Goal: Task Accomplishment & Management: Complete application form

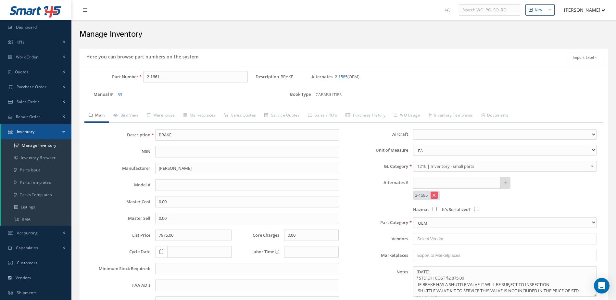
select select
click at [35, 115] on span "Repair Order" at bounding box center [28, 117] width 25 height 6
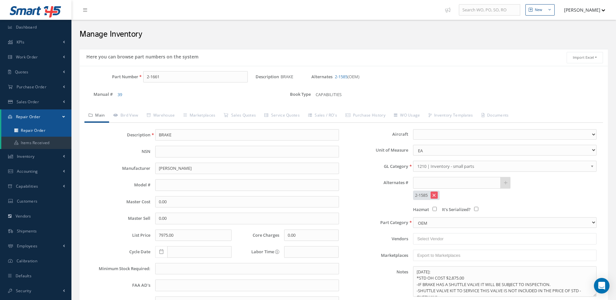
click at [40, 133] on link "Repair Order" at bounding box center [36, 130] width 70 height 12
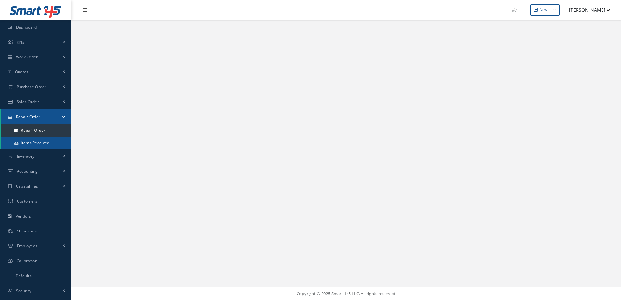
select select "25"
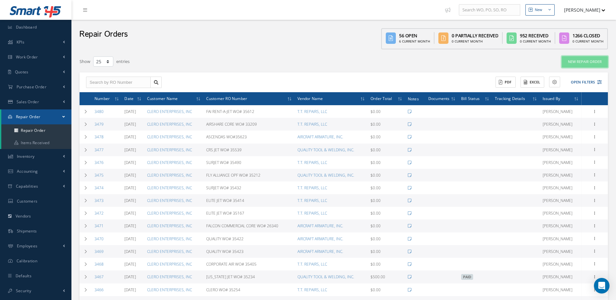
click at [594, 63] on link "New Repair Order" at bounding box center [585, 61] width 46 height 11
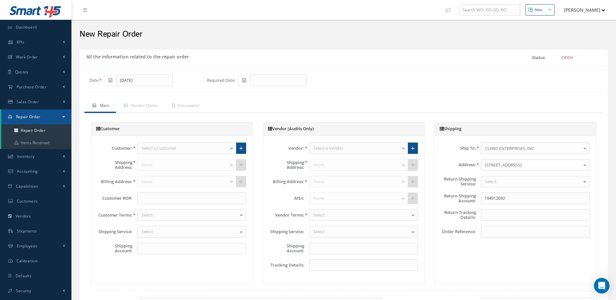
click at [246, 80] on icon at bounding box center [244, 80] width 4 height 5
click at [263, 140] on td "23" at bounding box center [263, 140] width 10 height 10
type input "09/23/2025"
click at [215, 147] on div "Select a Customer" at bounding box center [186, 149] width 99 height 12
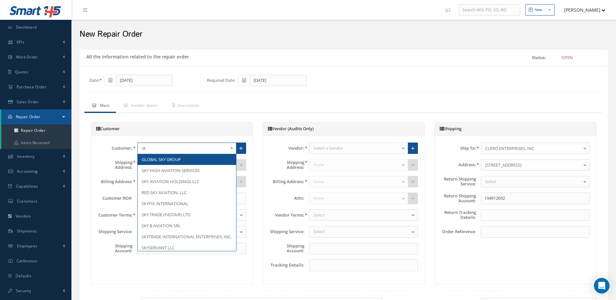
type input "s"
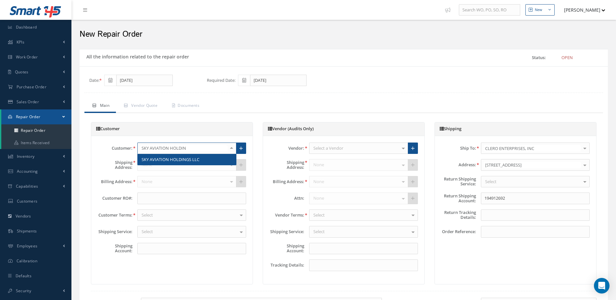
type input "SKY AVIATION HOLDING"
click at [213, 161] on span "SKY AVIATION HOLDINGS LLC" at bounding box center [187, 159] width 98 height 11
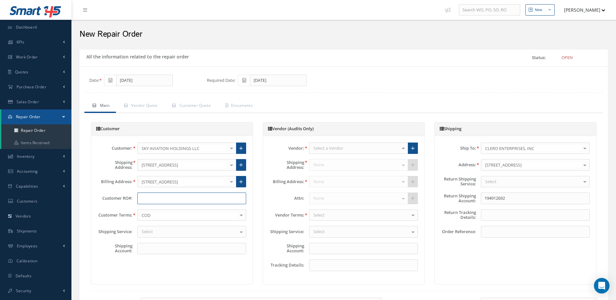
click at [205, 196] on input "text" at bounding box center [191, 199] width 109 height 12
type input "S/O: 4496"
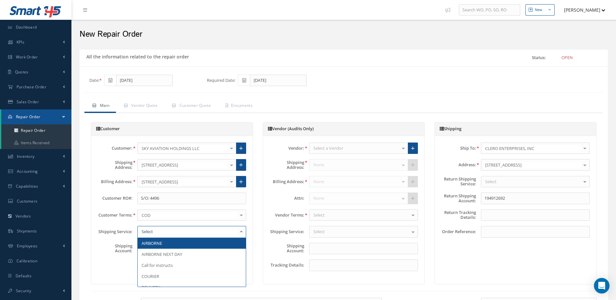
click at [209, 228] on div at bounding box center [191, 232] width 109 height 12
type input "DEL"
click at [205, 242] on span "DELIVERY" at bounding box center [192, 243] width 108 height 11
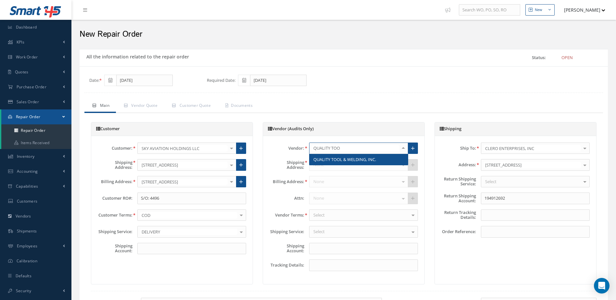
type input "QUALITY TOOL"
click at [357, 160] on span "QUALITY TOOL & WELDING, INC." at bounding box center [345, 160] width 63 height 6
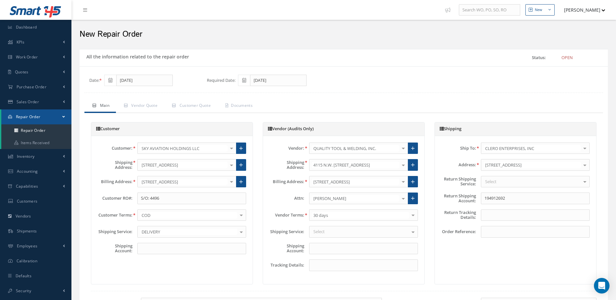
click at [360, 232] on div "Select" at bounding box center [363, 232] width 109 height 12
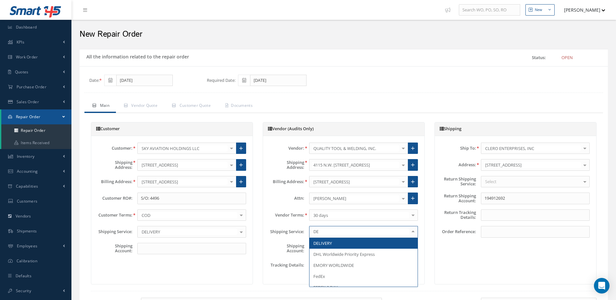
type input "DEL"
click at [361, 242] on span "DELIVERY" at bounding box center [364, 243] width 108 height 11
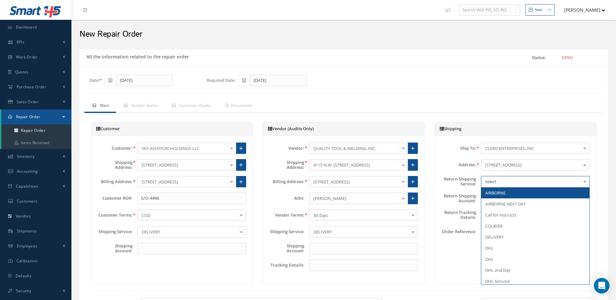
click at [522, 181] on div at bounding box center [535, 182] width 109 height 12
type input "PI"
click at [522, 191] on span "PICK UP" at bounding box center [536, 192] width 108 height 11
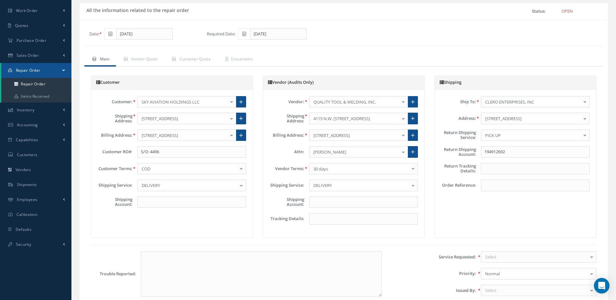
scroll to position [130, 0]
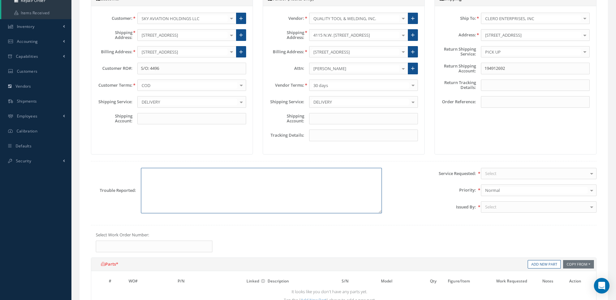
click at [301, 191] on textarea at bounding box center [261, 190] width 241 height 45
type textarea "REPAIR AS PER CMM INSTRUCTIONS"
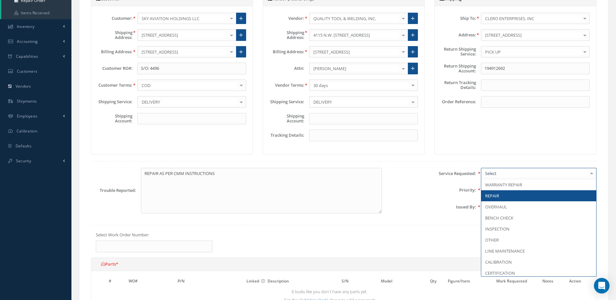
click at [498, 192] on span "REPAIR" at bounding box center [539, 195] width 115 height 11
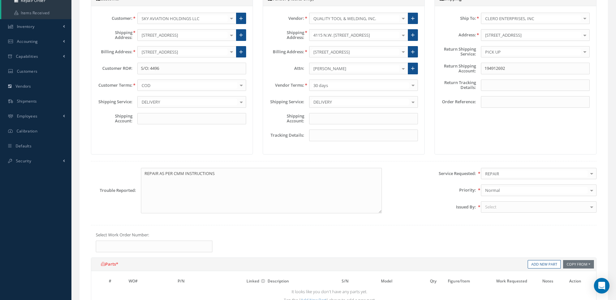
click at [517, 205] on div "Select" at bounding box center [539, 207] width 116 height 12
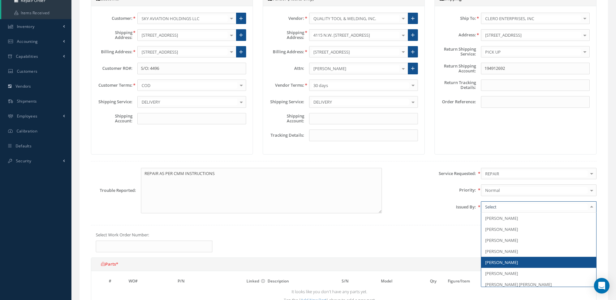
scroll to position [65, 0]
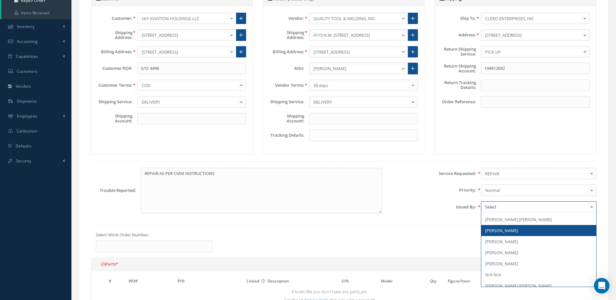
click at [510, 233] on span "[PERSON_NAME]" at bounding box center [501, 231] width 33 height 6
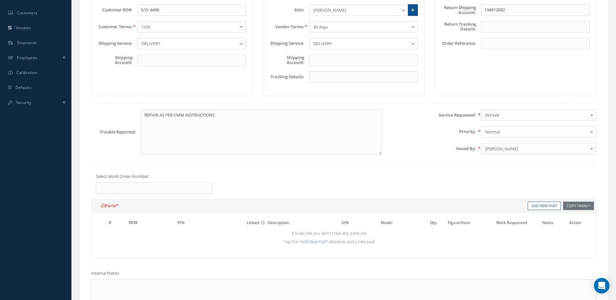
scroll to position [195, 0]
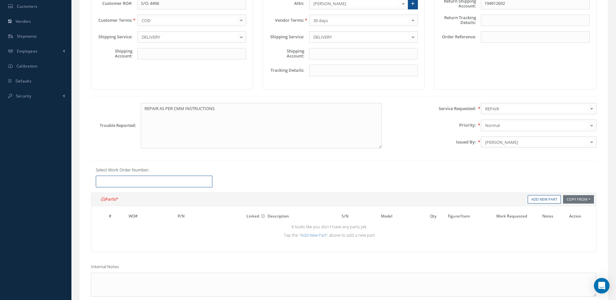
click at [178, 180] on input "text" at bounding box center [154, 182] width 117 height 12
type input "35588"
click at [316, 236] on link "Add New Part" at bounding box center [314, 235] width 26 height 6
click at [153, 229] on input "text" at bounding box center [152, 228] width 47 height 10
type input "35588"
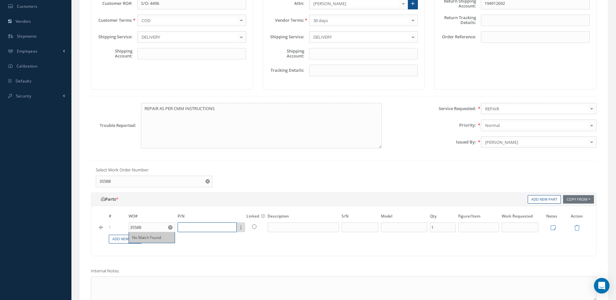
click at [213, 226] on input "text" at bounding box center [207, 228] width 59 height 10
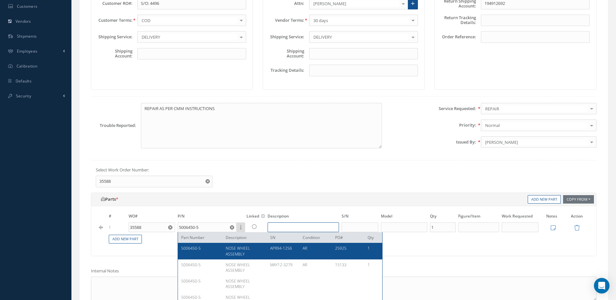
click at [308, 228] on input "text" at bounding box center [303, 228] width 71 height 10
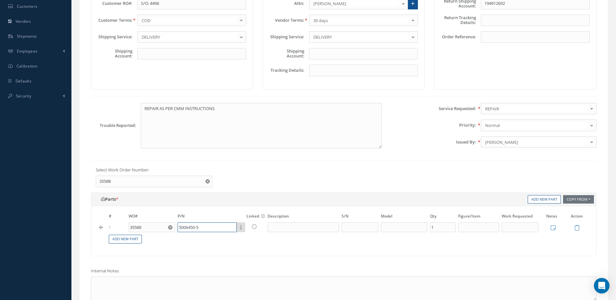
click at [223, 230] on input "5006450-5" at bounding box center [207, 228] width 59 height 10
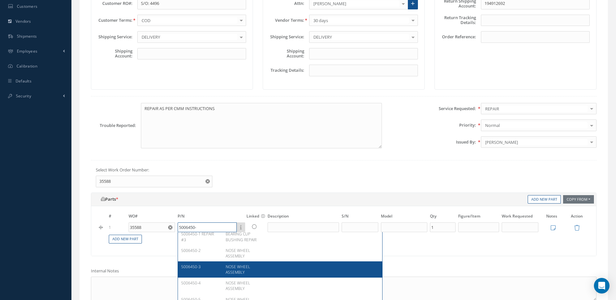
scroll to position [390, 0]
click at [268, 275] on div at bounding box center [281, 269] width 32 height 11
type input "5006450-5"
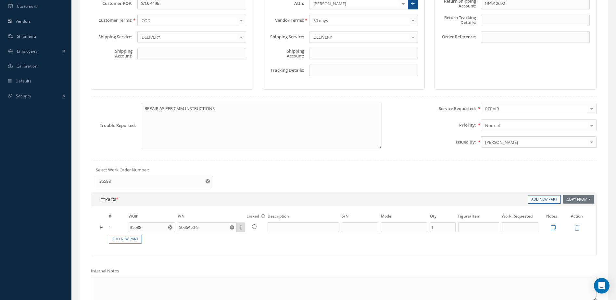
type input "NOSE WHEEL ASSEMBLY"
click at [360, 231] on input "text" at bounding box center [360, 228] width 37 height 10
type input "AUG05-10040"
click at [409, 226] on input "text" at bounding box center [404, 228] width 47 height 10
type input "B400A"
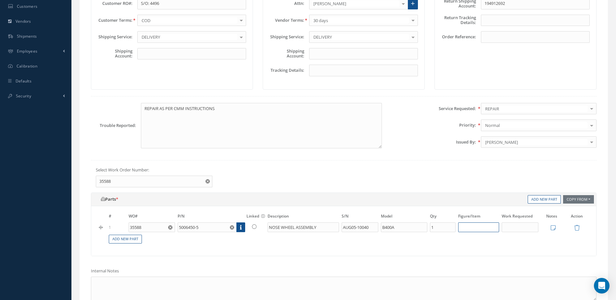
click at [472, 229] on input "text" at bounding box center [478, 228] width 41 height 10
click at [517, 231] on input "text" at bounding box center [520, 228] width 37 height 10
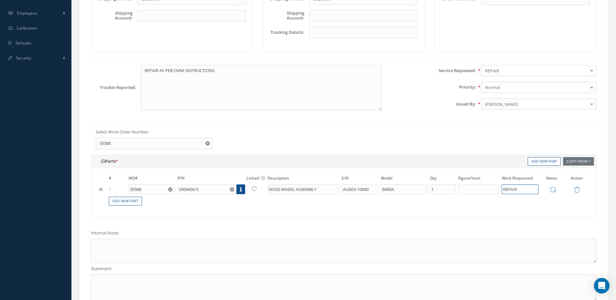
scroll to position [260, 0]
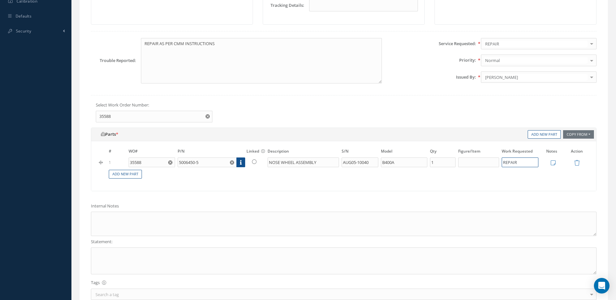
type input "REPAIR"
click at [348, 224] on textarea at bounding box center [344, 224] width 506 height 24
type textarea "REPAIRS AS PER CMM"
click at [208, 165] on input "5006450-5" at bounding box center [207, 163] width 59 height 10
type input "5006450-"
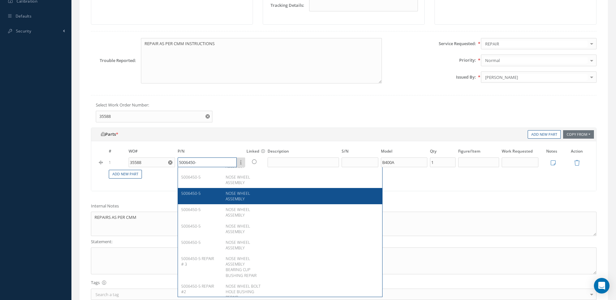
scroll to position [443, 0]
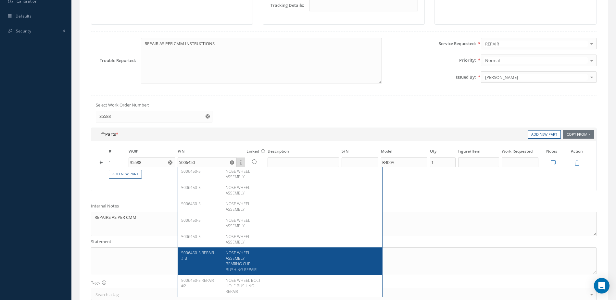
click at [245, 264] on span "NOSE WHEEL ASSEMBLY BEARING CUP BUSHING REPAIR" at bounding box center [241, 261] width 31 height 22
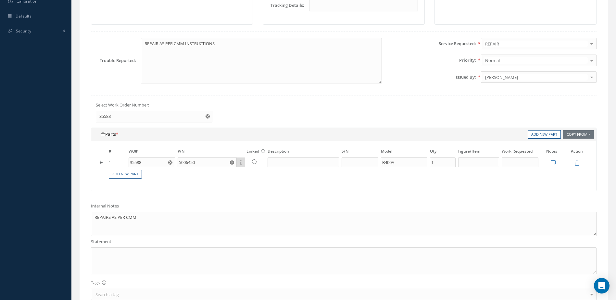
type input "5006450-5 REPAIR # 3"
type input "NOSE WHEEL ASSEMBLY BEARING CUP BUSHING REPAIR"
click at [353, 165] on input "text" at bounding box center [360, 163] width 37 height 10
type input "AUG05-10040"
click at [513, 167] on input "text" at bounding box center [520, 163] width 37 height 10
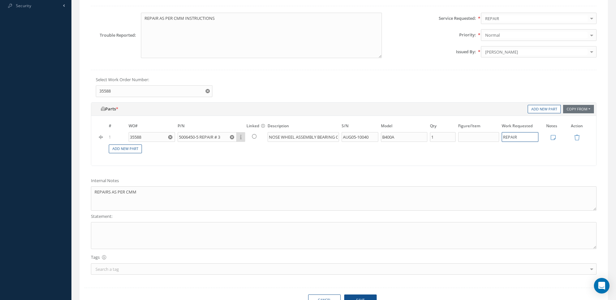
scroll to position [322, 0]
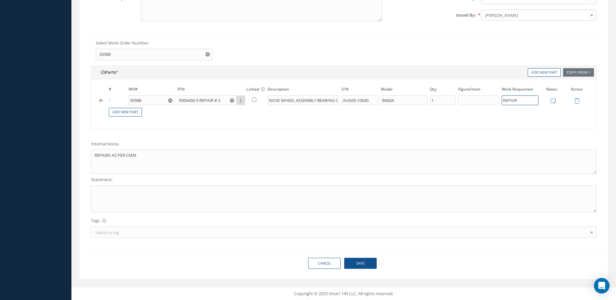
type input "REPAIR"
click at [207, 198] on textarea at bounding box center [344, 199] width 506 height 27
type textarea "PLEASE REPAIR AS PER CMM INSRUCTIONS."
click at [365, 260] on button "Save" at bounding box center [360, 263] width 32 height 11
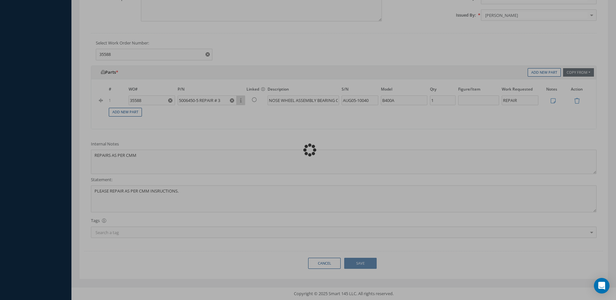
type textarea "REPAIRS AS PER CMM -- JORGE J CLERO 09/12/2025 11:28AM"
type input "0"
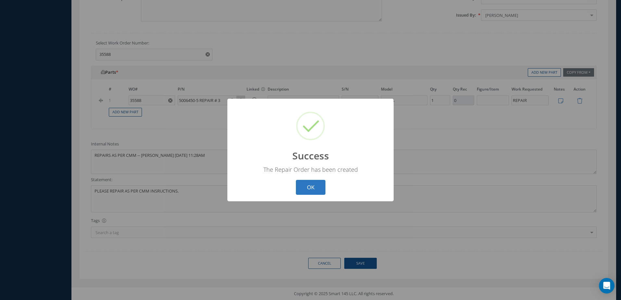
click at [313, 186] on button "OK" at bounding box center [311, 187] width 30 height 15
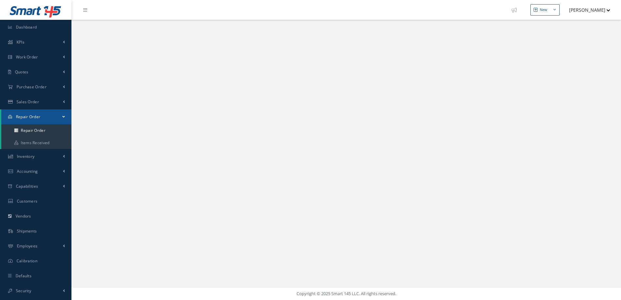
select select "25"
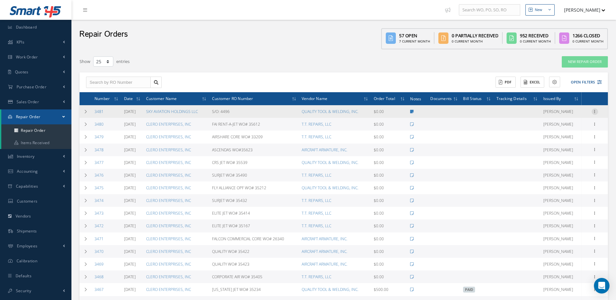
click at [597, 109] on icon at bounding box center [595, 111] width 6 height 5
click at [569, 122] on link "Edit" at bounding box center [565, 124] width 51 height 8
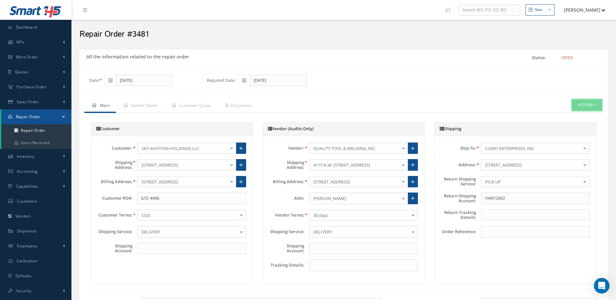
click at [590, 104] on button "Actions" at bounding box center [587, 104] width 30 height 11
click at [546, 156] on link "Repair Order" at bounding box center [534, 157] width 63 height 9
click at [42, 156] on link "Inventory" at bounding box center [35, 156] width 71 height 15
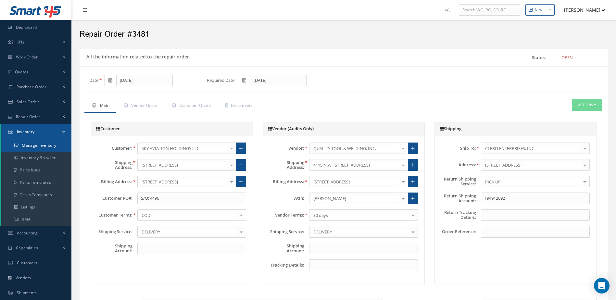
click at [41, 144] on link "Manage Inventory" at bounding box center [36, 145] width 70 height 12
